Goal: Task Accomplishment & Management: Manage account settings

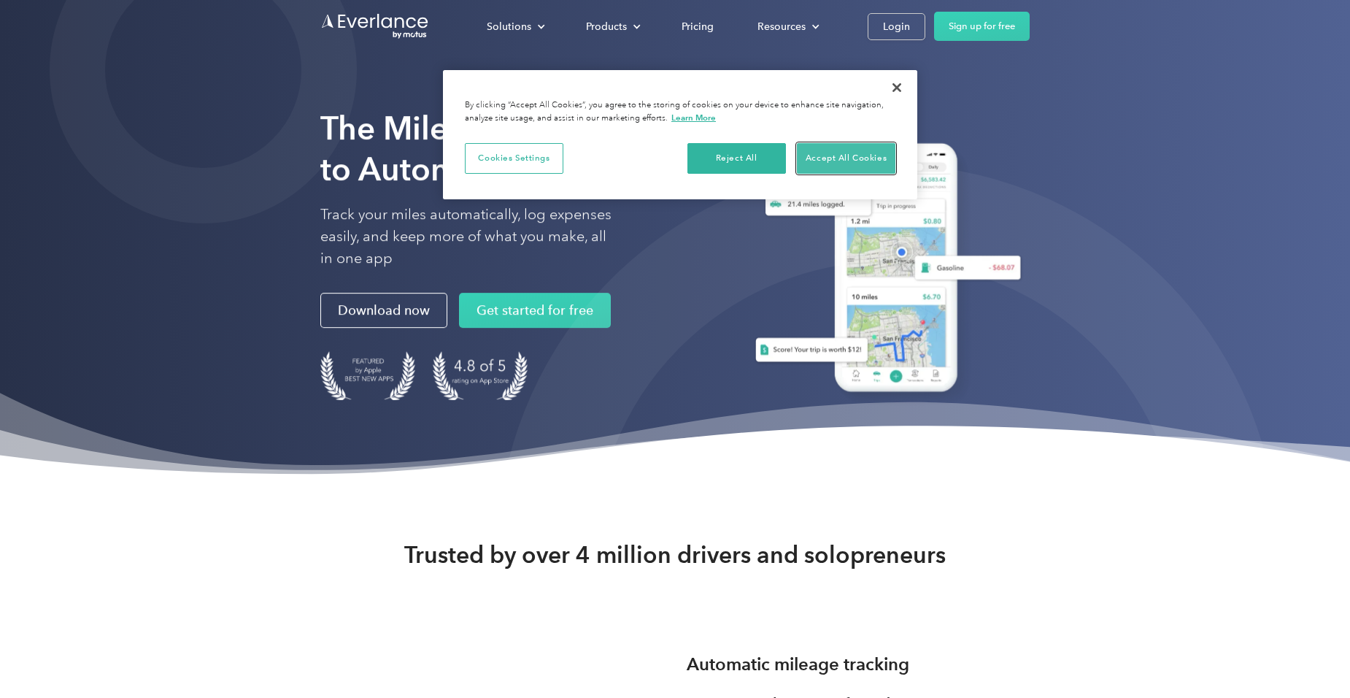
click at [862, 155] on button "Accept All Cookies" at bounding box center [846, 158] width 99 height 31
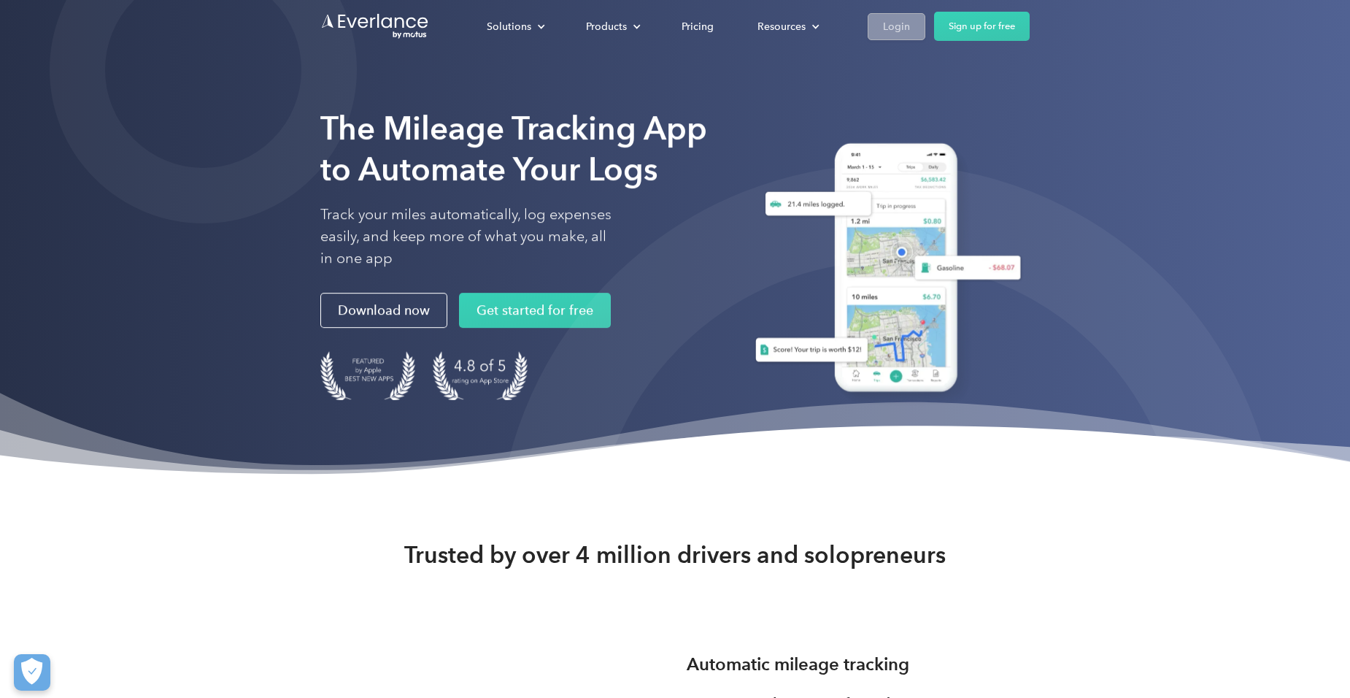
click at [901, 18] on div "Login" at bounding box center [896, 27] width 27 height 18
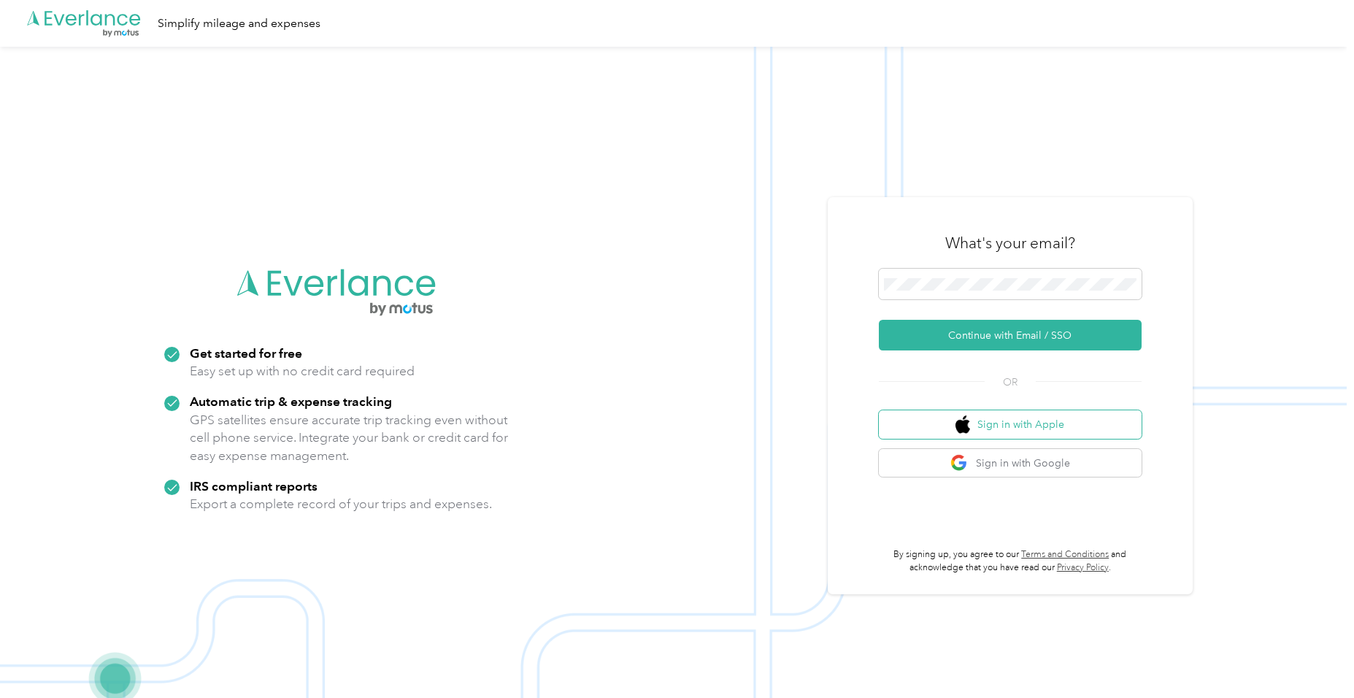
click at [1003, 421] on button "Sign in with Apple" at bounding box center [1010, 424] width 263 height 28
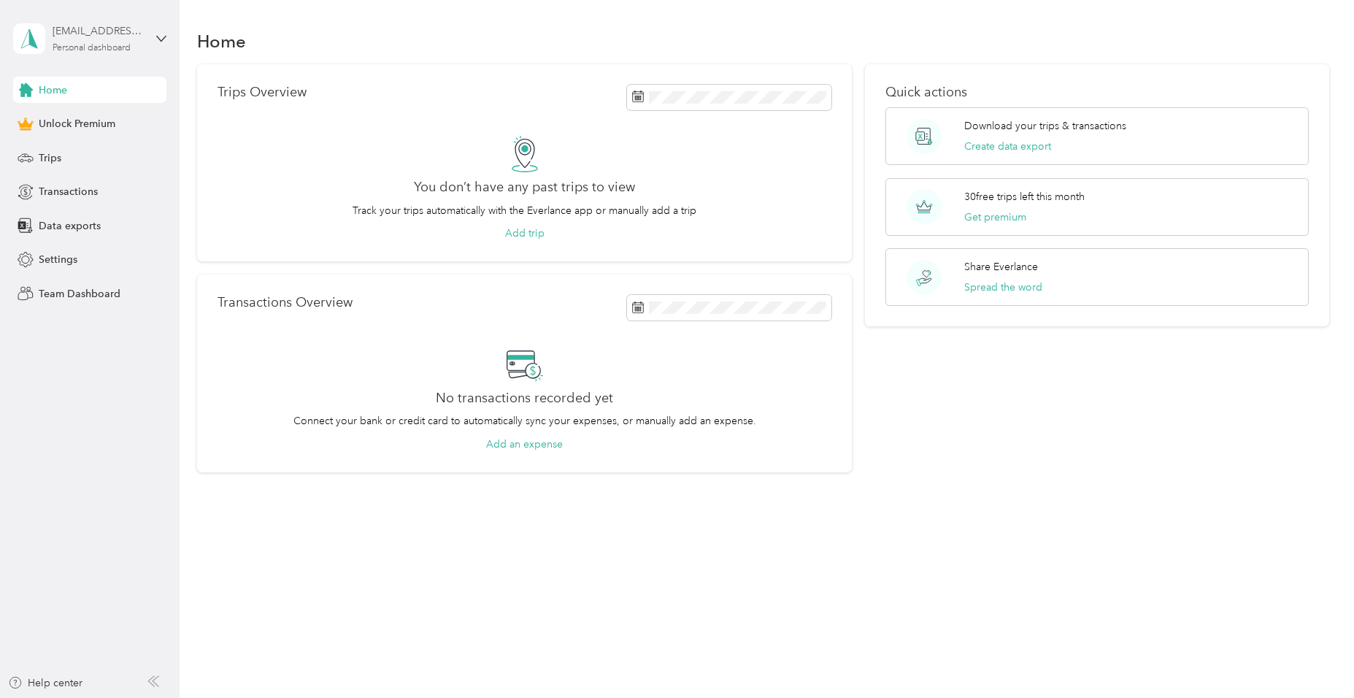
click at [90, 29] on div "[EMAIL_ADDRESS][DOMAIN_NAME]" at bounding box center [98, 30] width 91 height 15
click at [327, 651] on div "Home Trips Overview You don’t have any past trips to view Track your trips auto…" at bounding box center [763, 349] width 1167 height 698
click at [1107, 483] on div "Home Trips Overview You don’t have any past trips to view Track your trips auto…" at bounding box center [763, 275] width 1167 height 551
click at [47, 158] on span "Trips" at bounding box center [50, 157] width 23 height 15
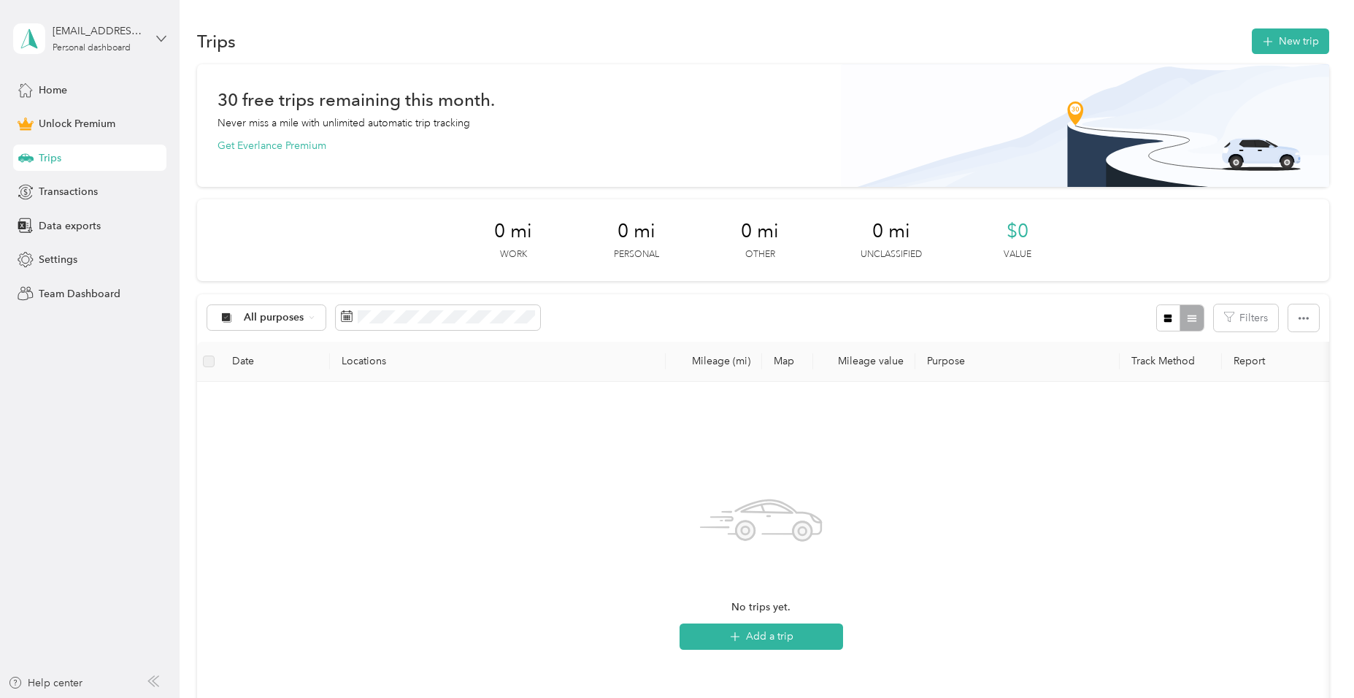
click at [162, 36] on icon at bounding box center [161, 39] width 10 height 10
click at [70, 126] on div "Log out" at bounding box center [166, 120] width 287 height 26
